Goal: Check status: Check status

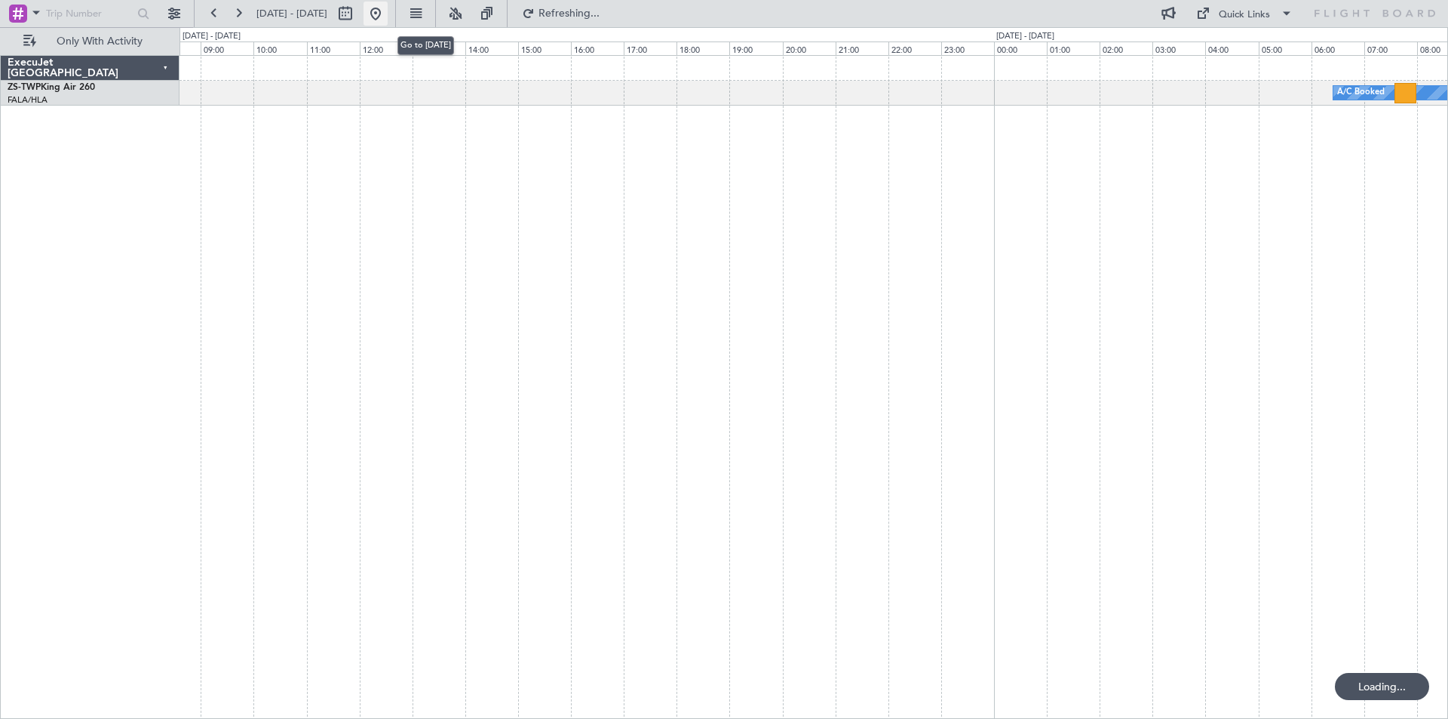
click at [388, 11] on button at bounding box center [376, 14] width 24 height 24
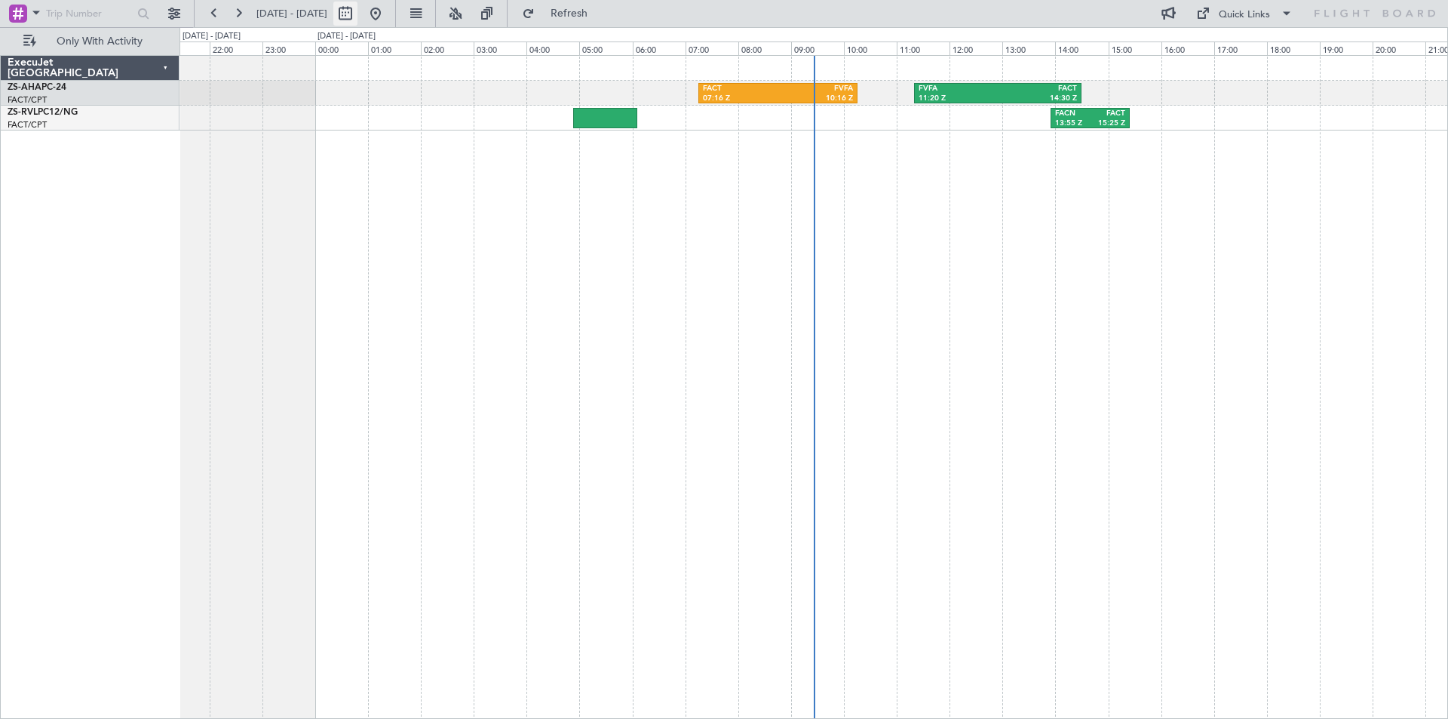
click at [358, 16] on button at bounding box center [345, 14] width 24 height 24
select select "8"
select select "2025"
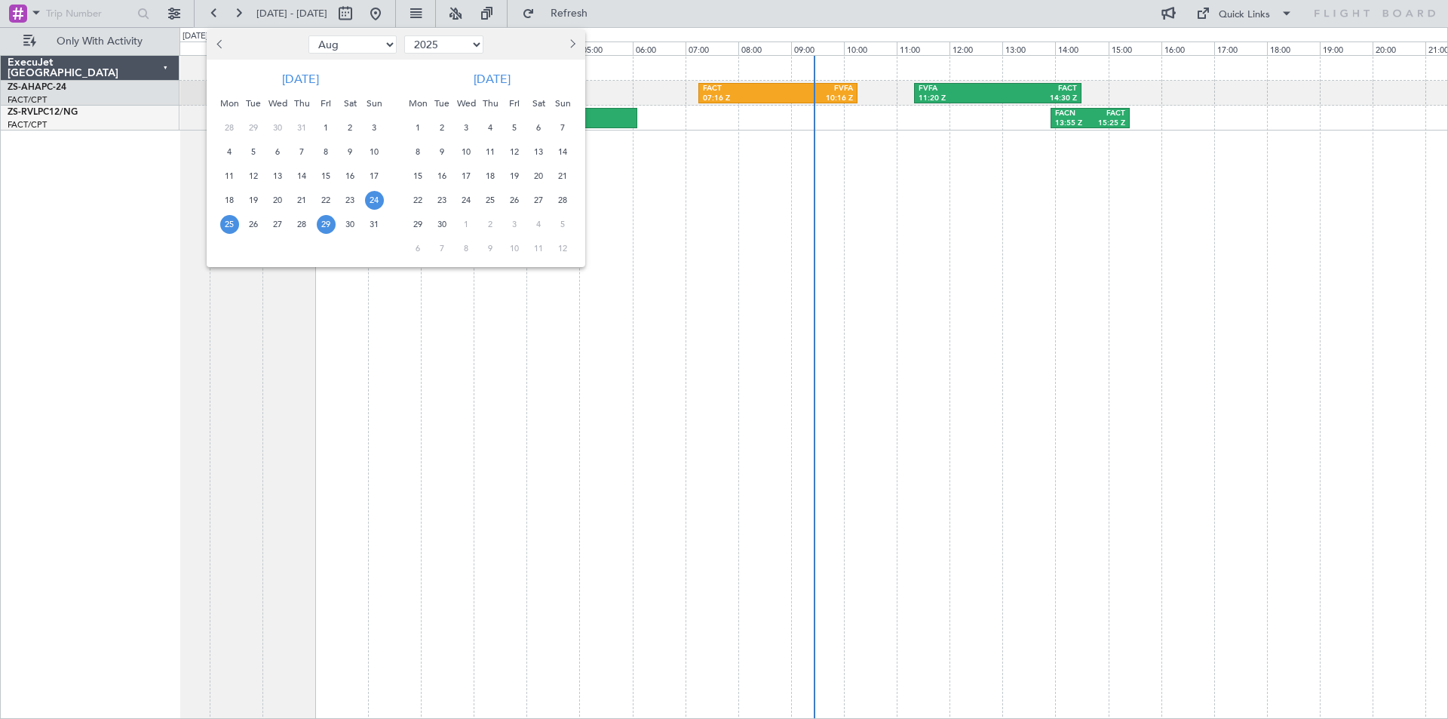
click at [318, 227] on span "29" at bounding box center [326, 224] width 19 height 19
click at [318, 228] on span "29" at bounding box center [326, 224] width 19 height 19
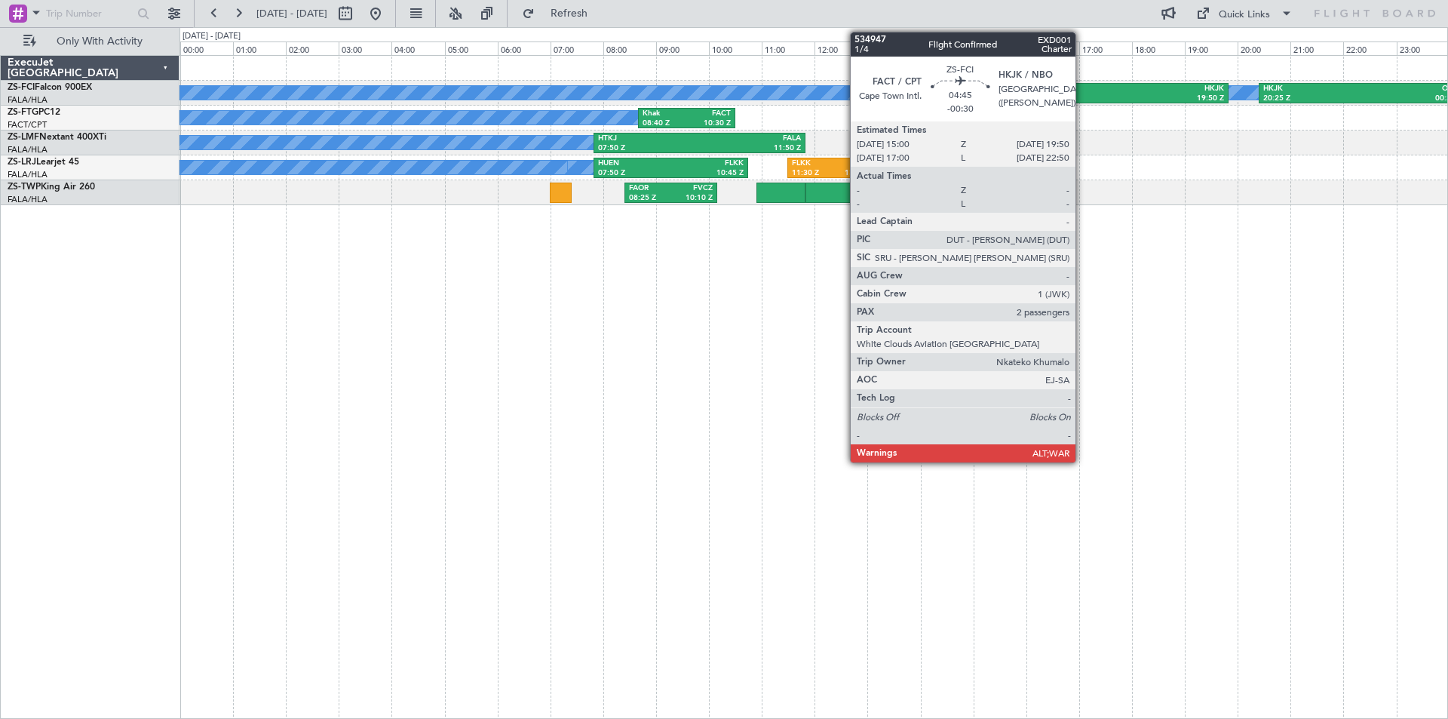
click at [1083, 95] on div "15:00 Z" at bounding box center [1040, 99] width 124 height 11
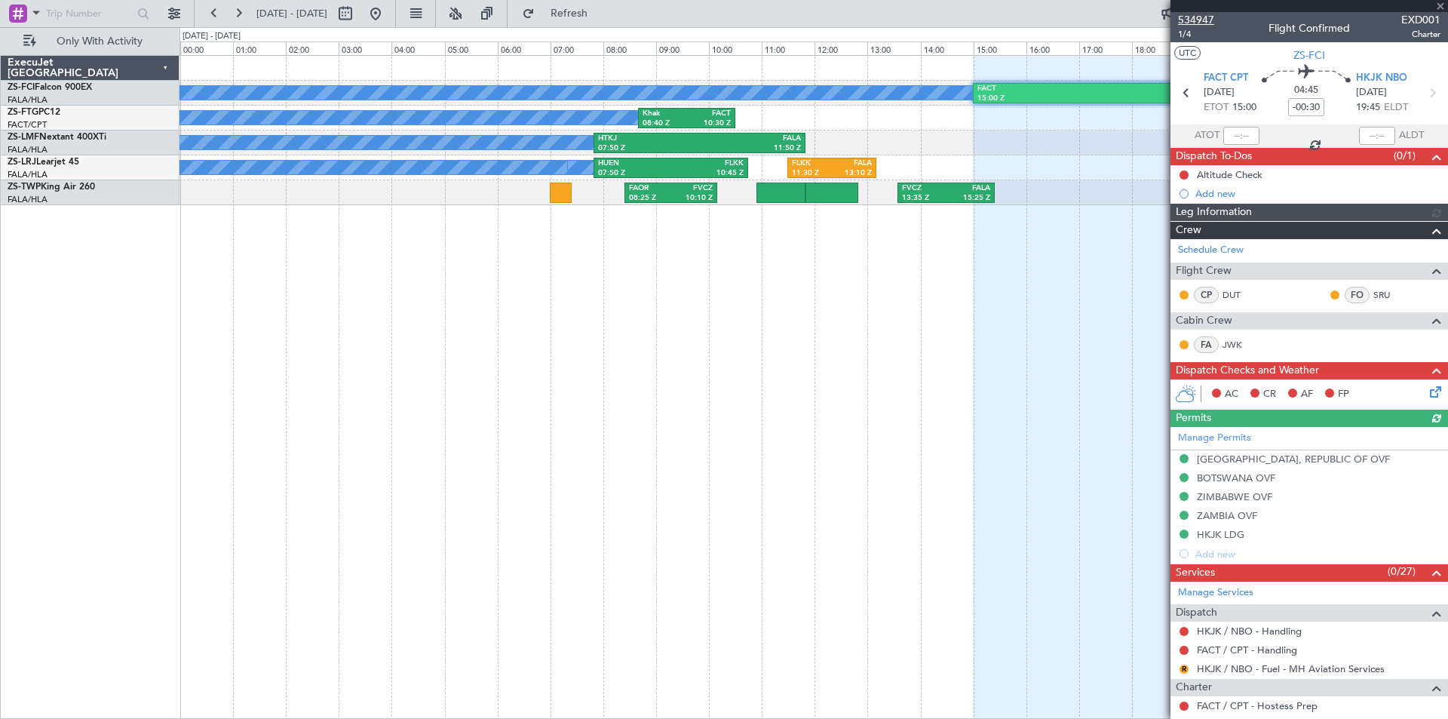
click at [1198, 17] on span "534947" at bounding box center [1196, 20] width 36 height 16
click at [388, 13] on button at bounding box center [376, 14] width 24 height 24
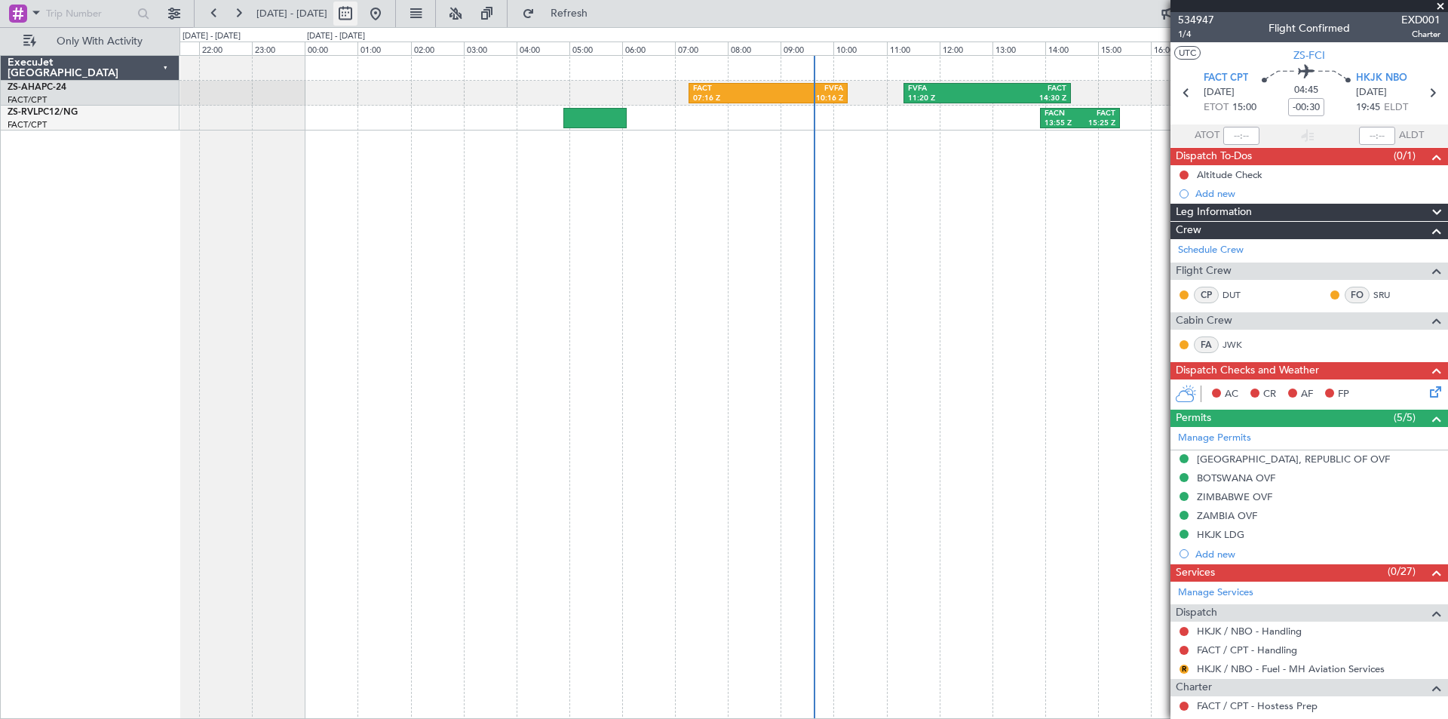
click at [358, 11] on button at bounding box center [345, 14] width 24 height 24
select select "8"
select select "2025"
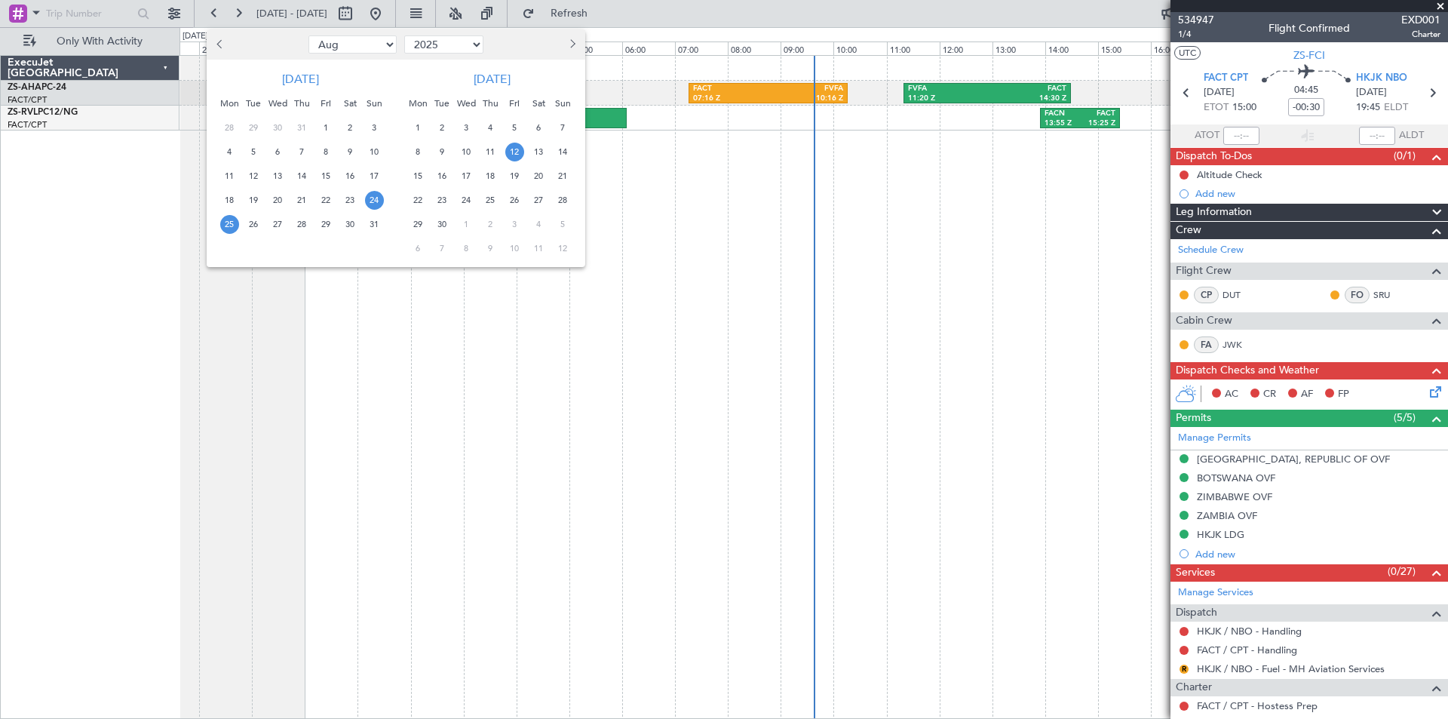
click at [512, 152] on span "12" at bounding box center [514, 152] width 19 height 19
click at [513, 154] on span "12" at bounding box center [514, 152] width 19 height 19
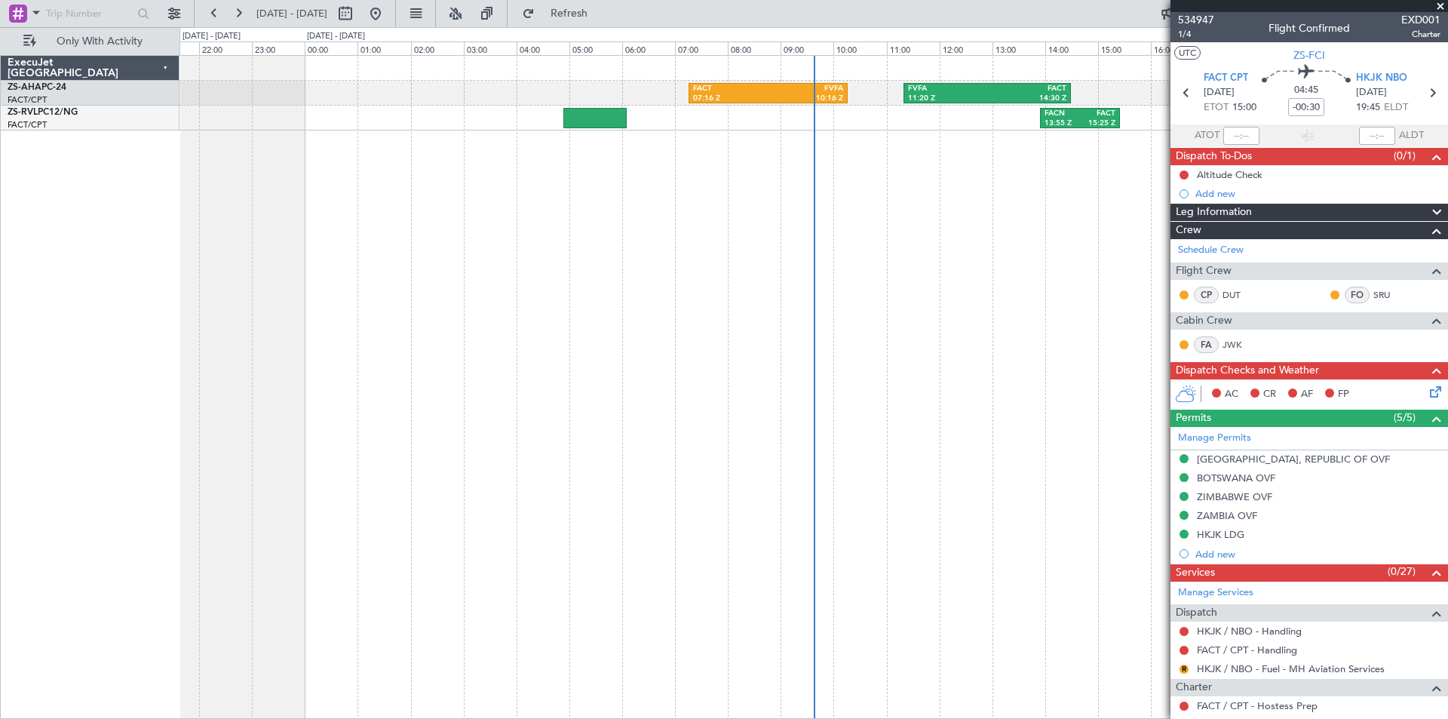
select select "9"
click at [336, 154] on span "8" at bounding box center [326, 152] width 19 height 19
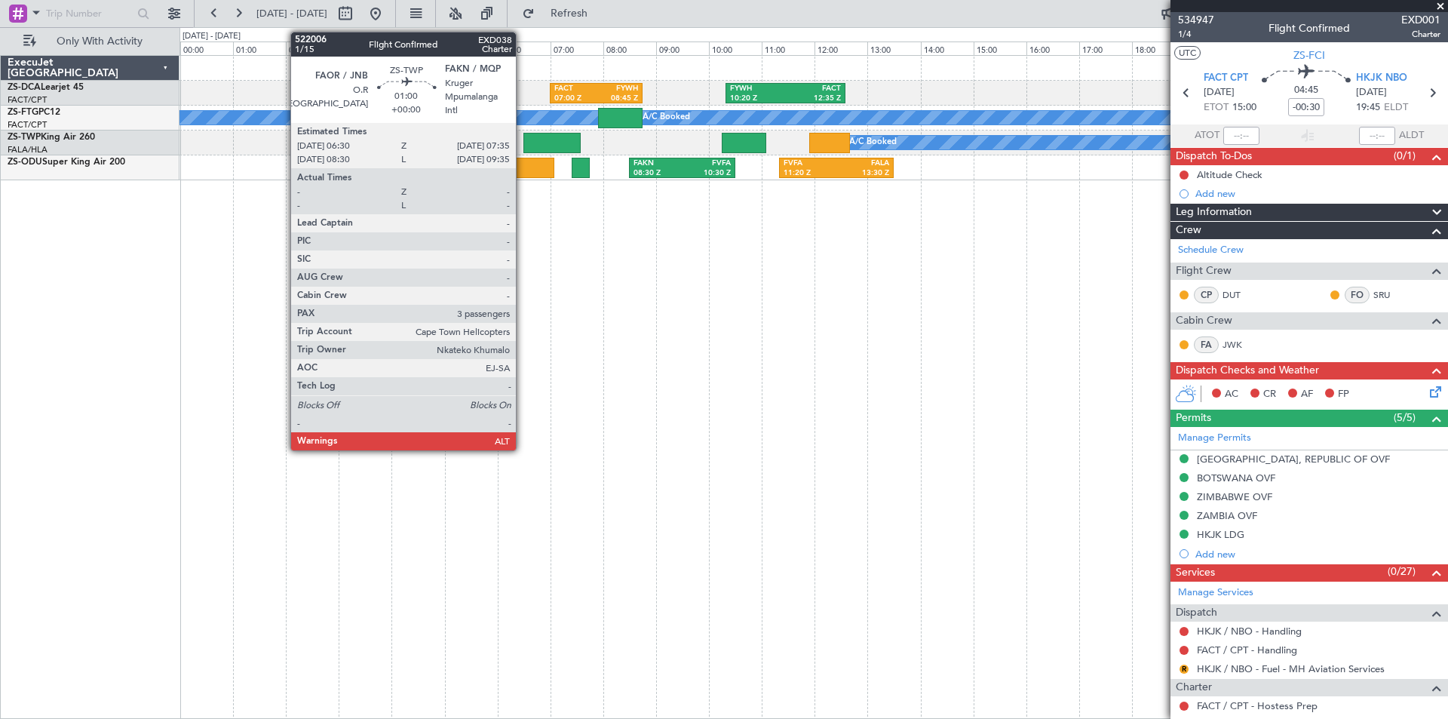
click at [530, 137] on div at bounding box center [552, 143] width 57 height 20
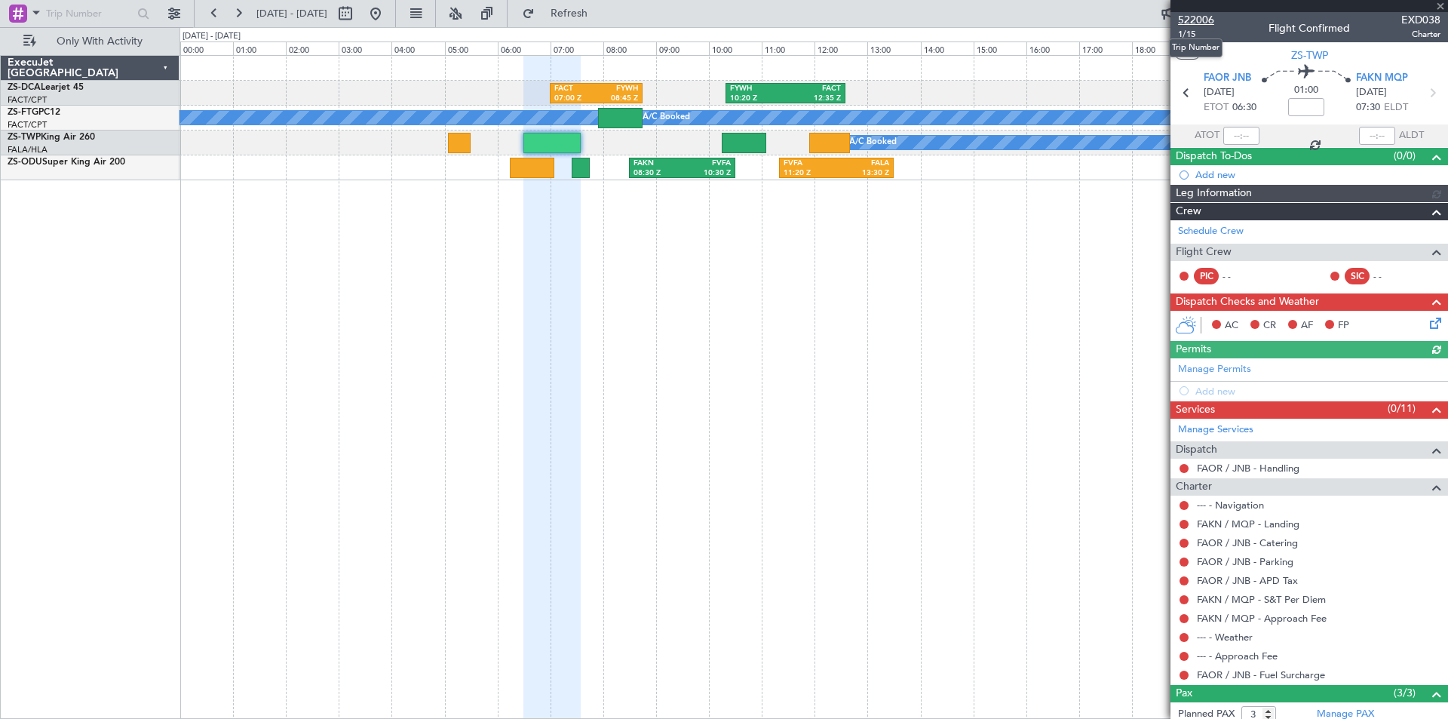
click at [1197, 20] on span "522006" at bounding box center [1196, 20] width 36 height 16
click at [1441, 3] on span at bounding box center [1440, 7] width 15 height 14
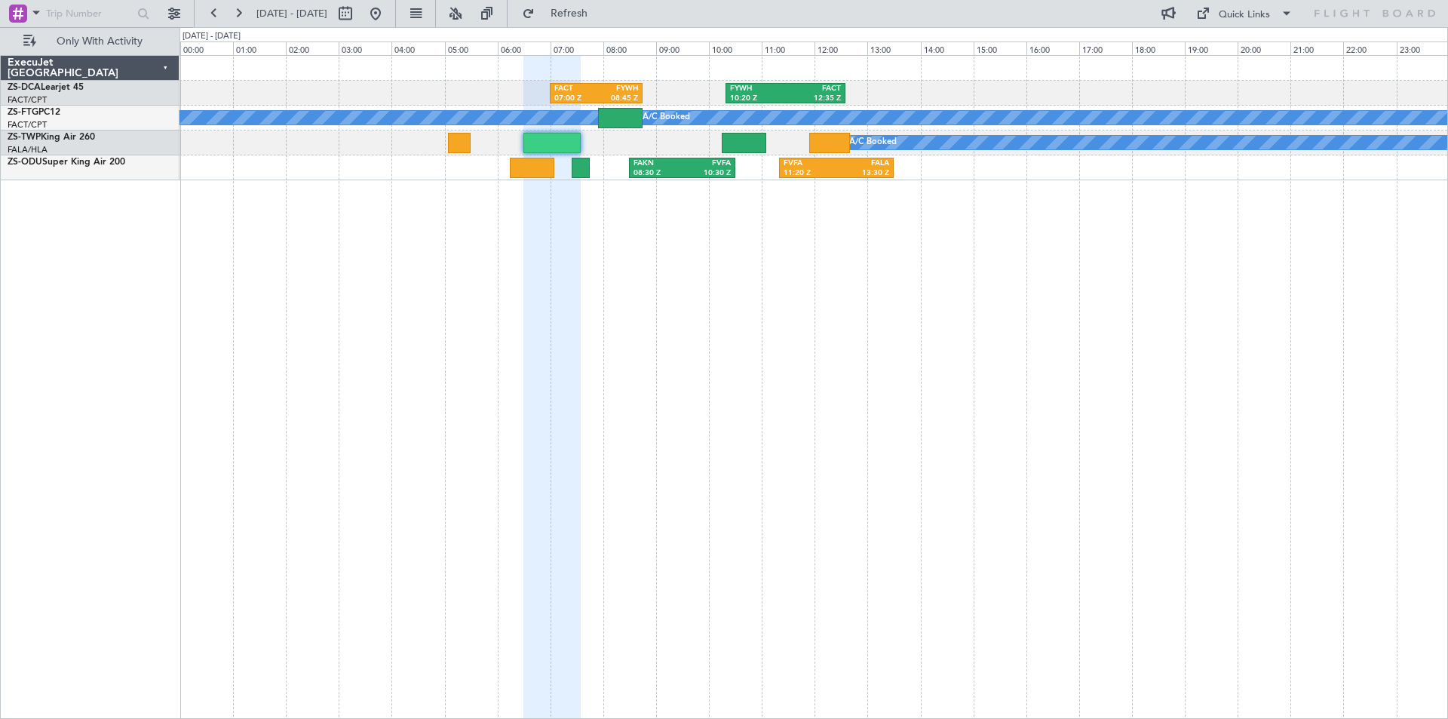
type input "0"
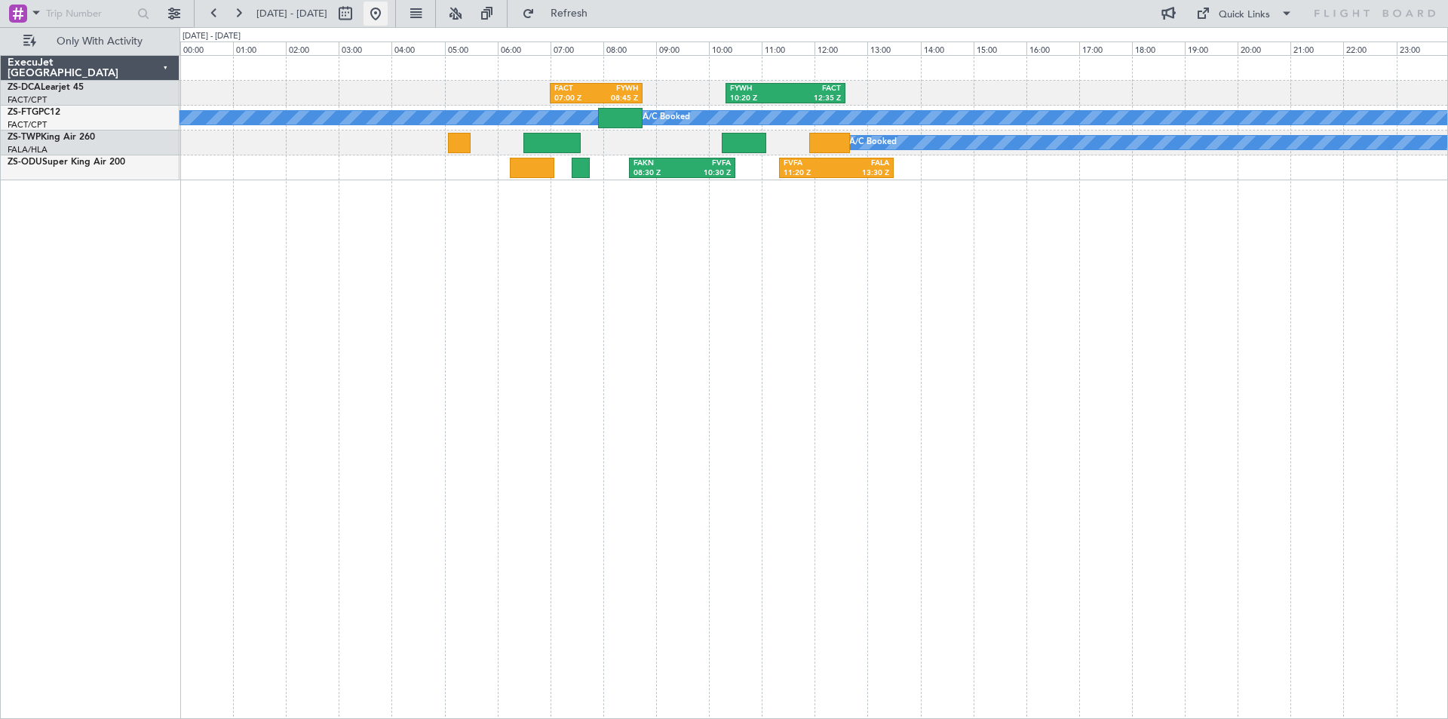
click at [388, 11] on button at bounding box center [376, 14] width 24 height 24
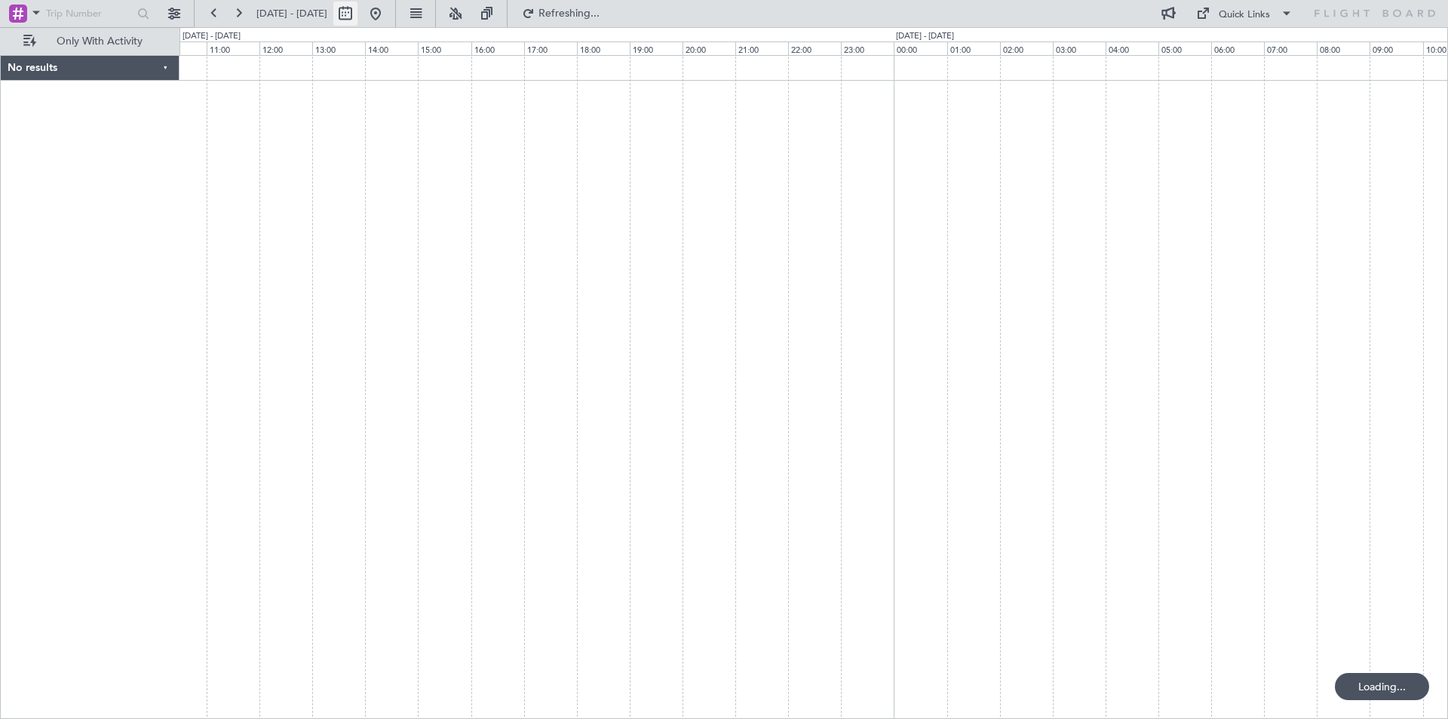
click at [358, 14] on button at bounding box center [345, 14] width 24 height 24
select select "8"
select select "2025"
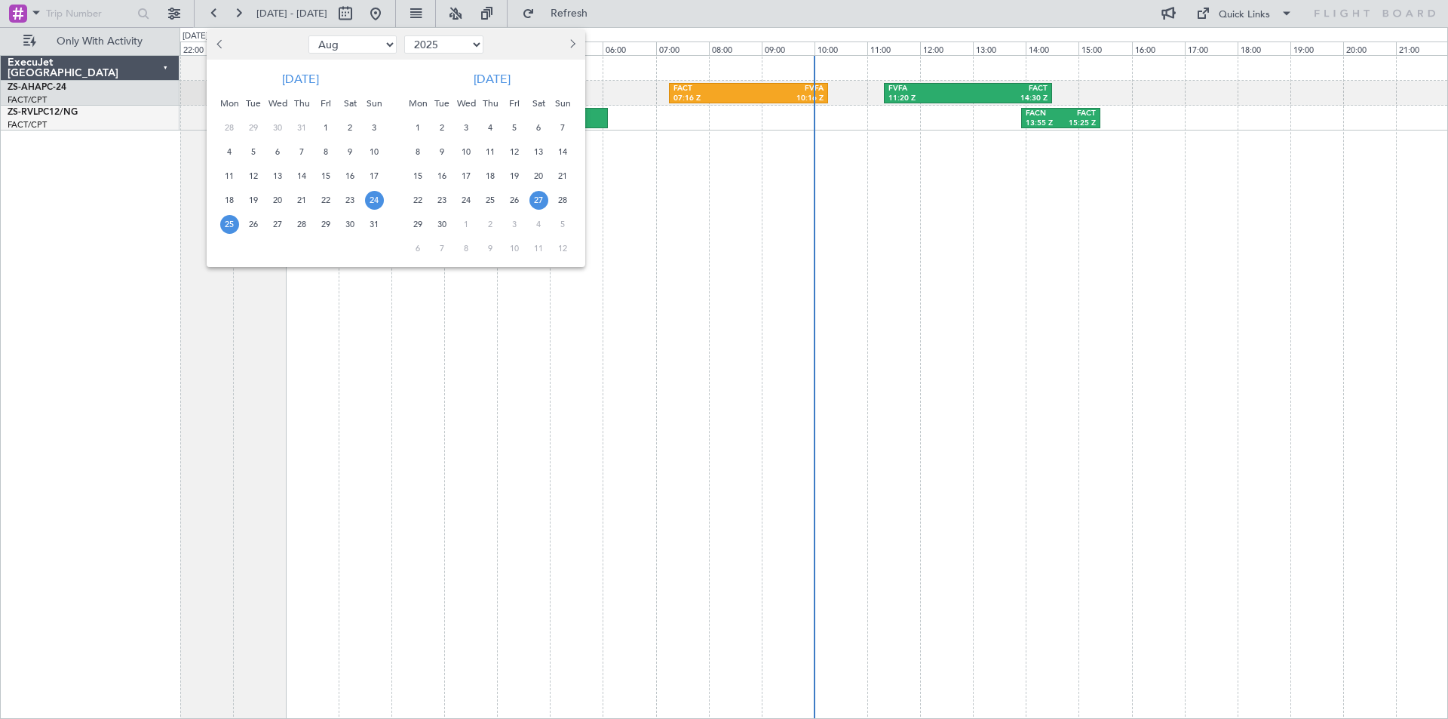
click at [536, 195] on span "27" at bounding box center [539, 200] width 19 height 19
drag, startPoint x: 538, startPoint y: 226, endPoint x: 755, endPoint y: 333, distance: 242.2
click at [539, 226] on span "4" at bounding box center [539, 224] width 19 height 19
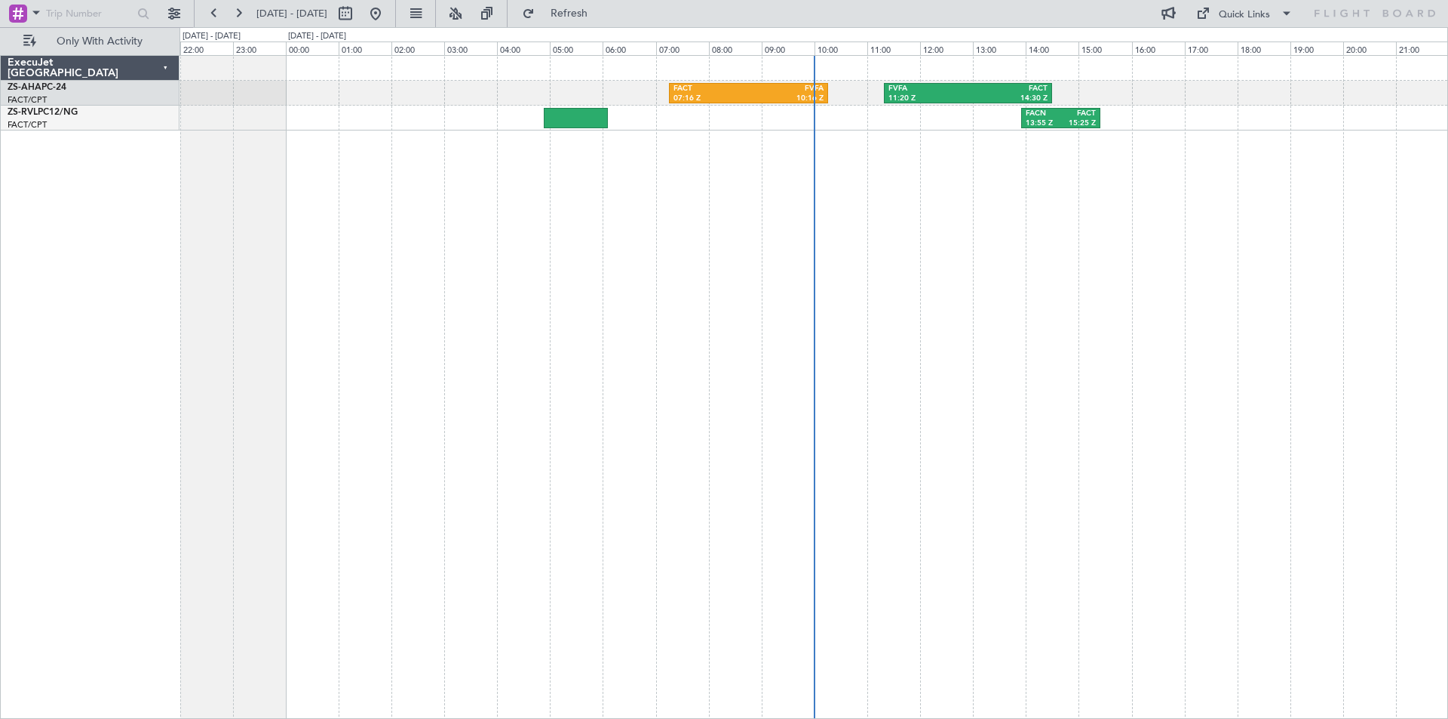
select select "9"
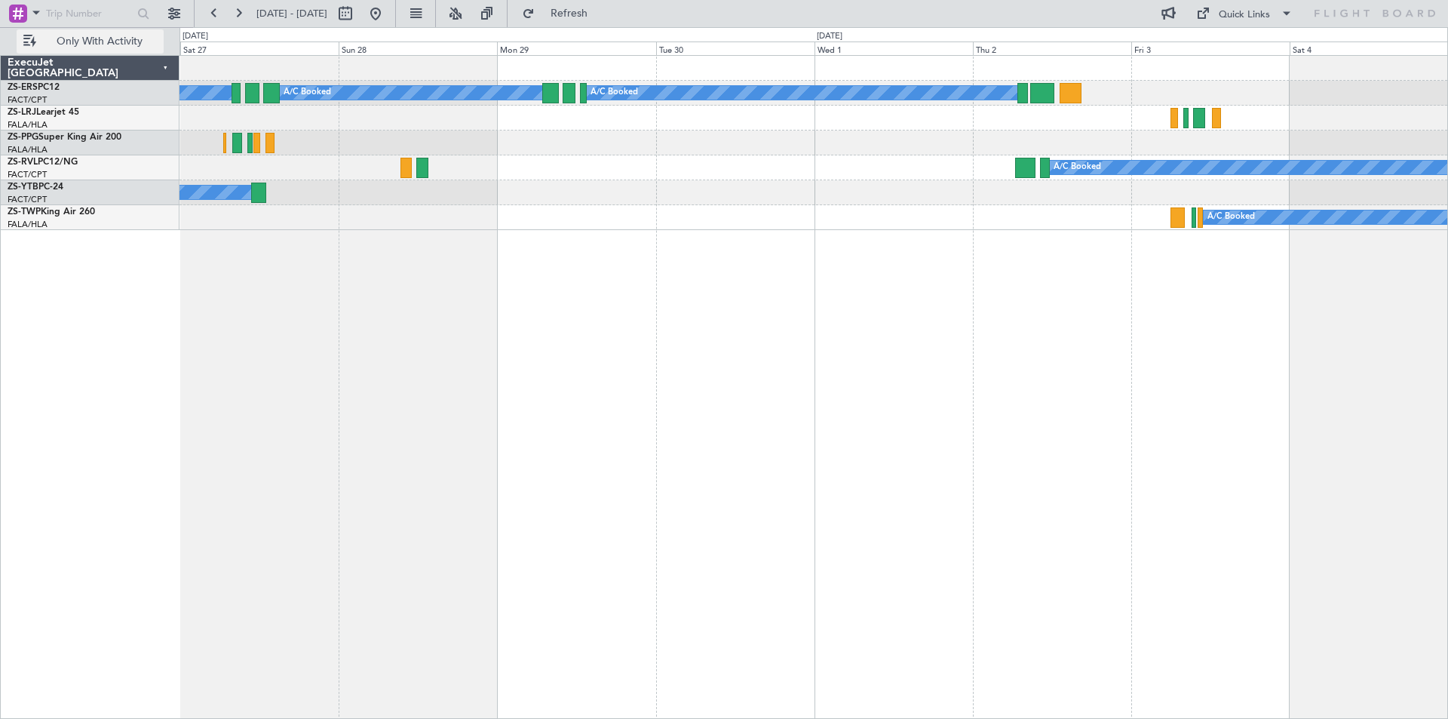
click at [111, 38] on span "Only With Activity" at bounding box center [99, 41] width 120 height 11
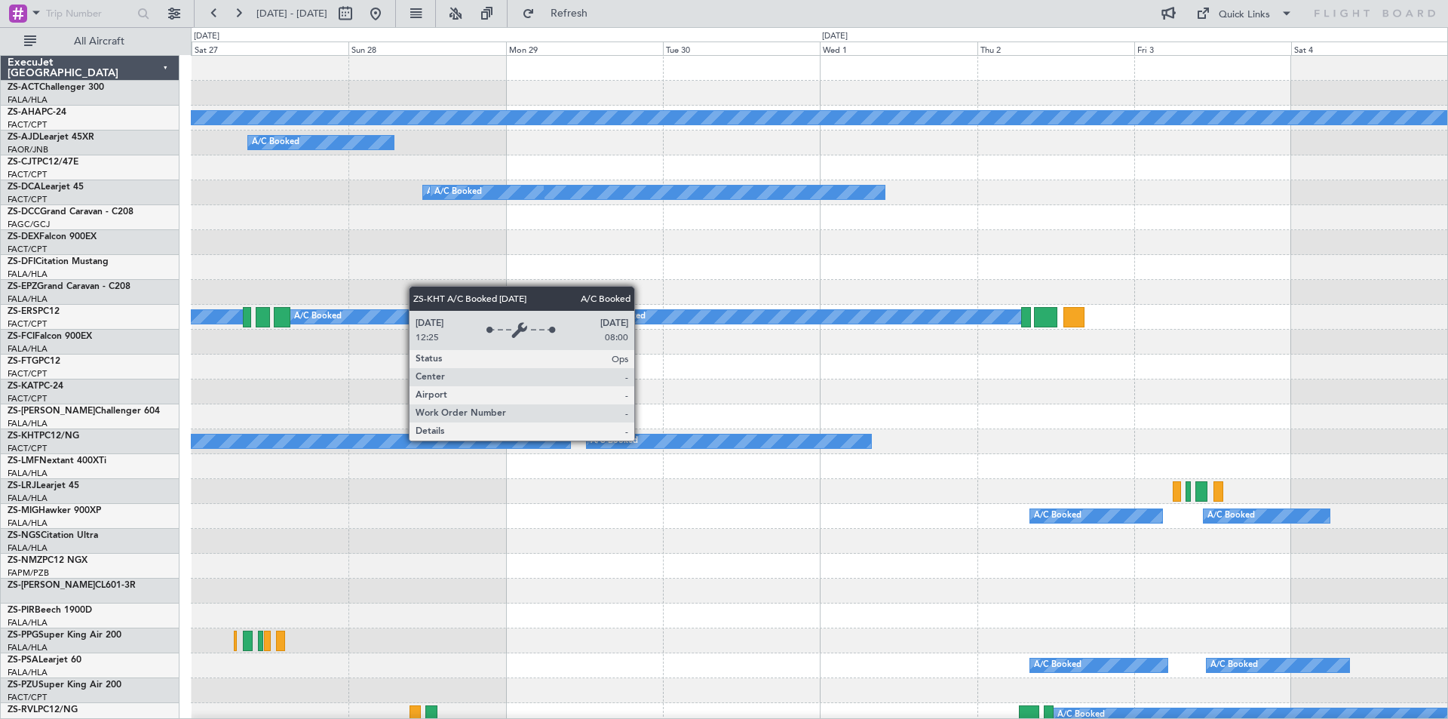
click at [643, 441] on div "A/C Booked" at bounding box center [729, 442] width 284 height 14
